Goal: Transaction & Acquisition: Purchase product/service

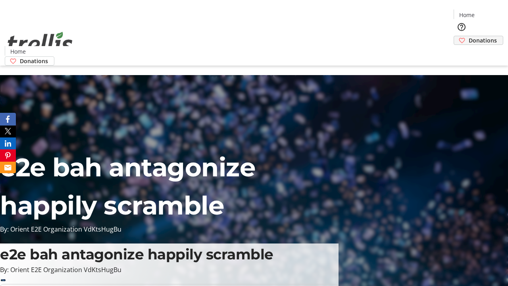
click at [469, 36] on span "Donations" at bounding box center [483, 40] width 28 height 8
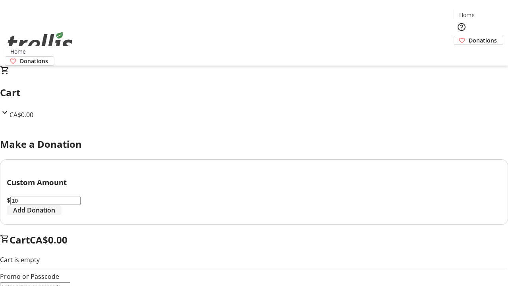
click at [55, 215] on span "Add Donation" at bounding box center [34, 210] width 42 height 10
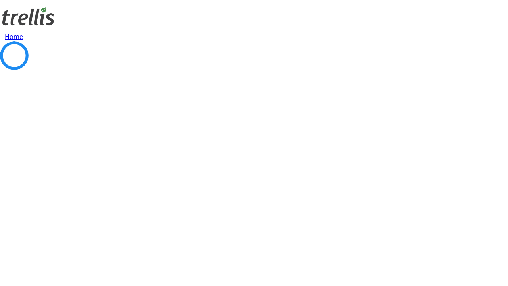
select select "CA"
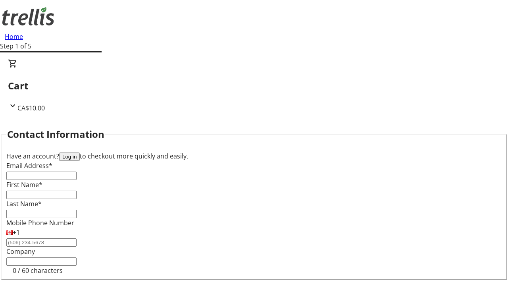
click at [80, 152] on button "Log in" at bounding box center [69, 156] width 21 height 8
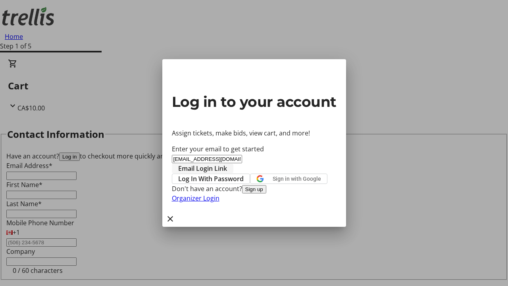
type input "[EMAIL_ADDRESS][DOMAIN_NAME]"
click at [227, 164] on span "Email Login Link" at bounding box center [202, 169] width 49 height 10
